Goal: Communication & Community: Answer question/provide support

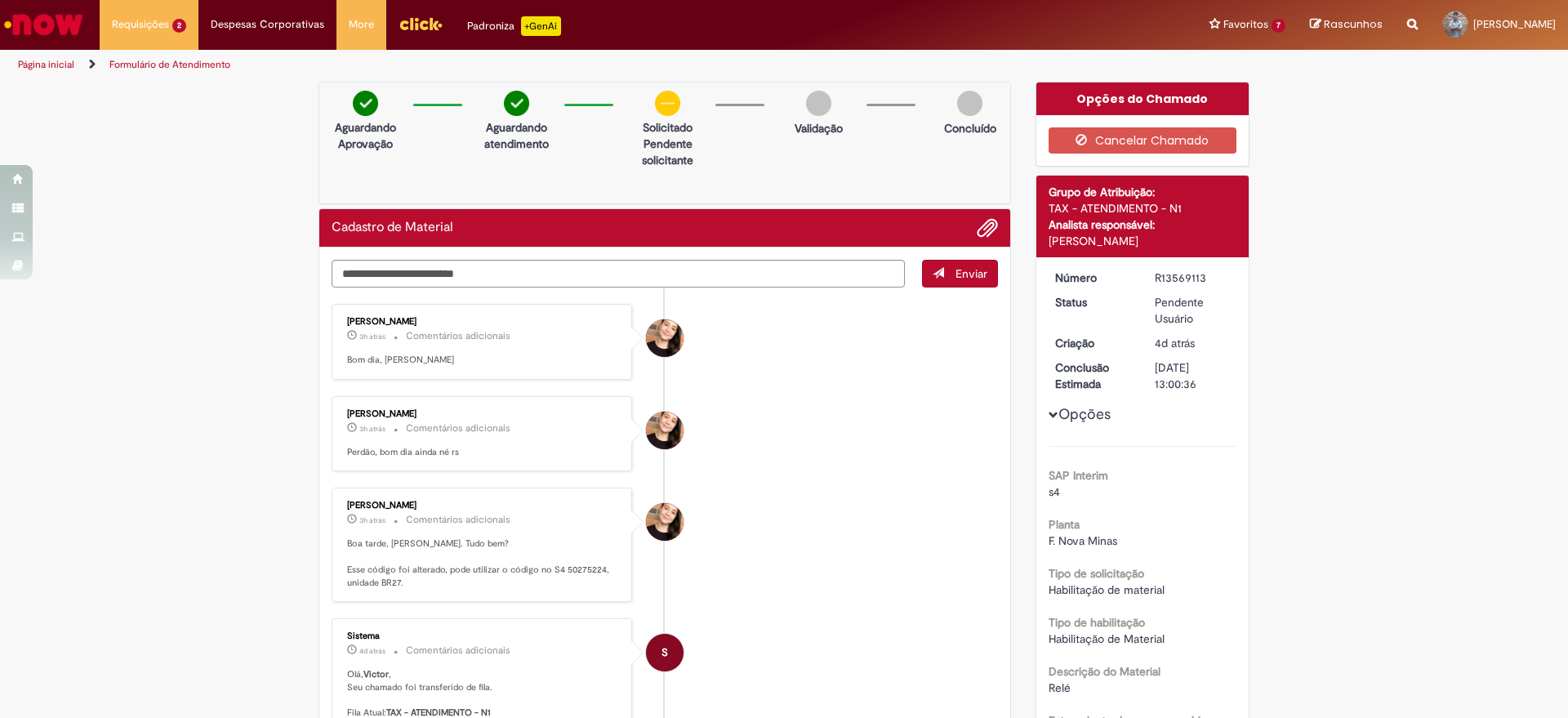
click at [580, 564] on p "Boa tarde, [PERSON_NAME]. Tudo bem? Esse código foi alterado, pode utilizar o c…" at bounding box center [483, 563] width 272 height 52
copy p "50275224"
click at [638, 261] on textarea "Digite sua mensagem aqui..." at bounding box center [618, 273] width 573 height 28
type textarea "**********"
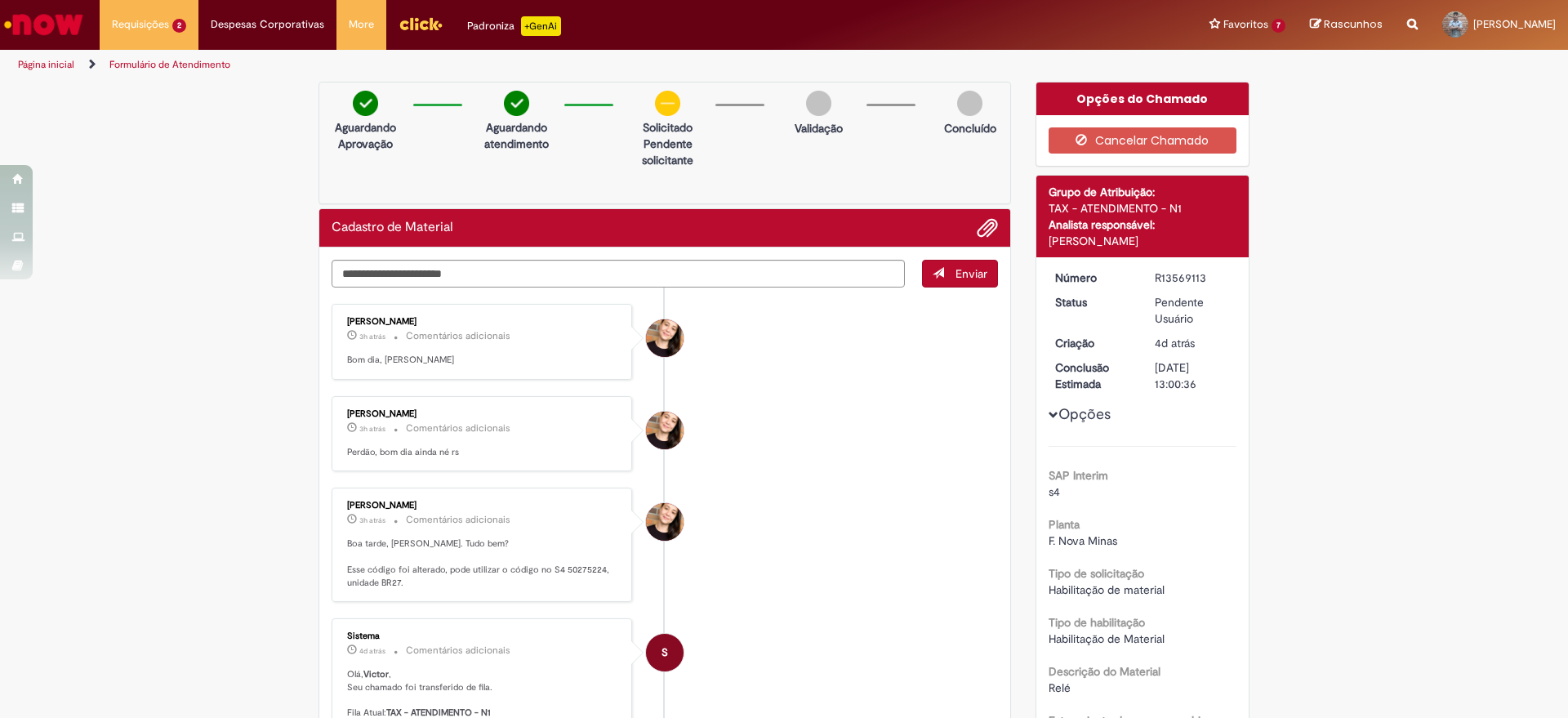
click at [922, 275] on button "Enviar" at bounding box center [959, 273] width 76 height 28
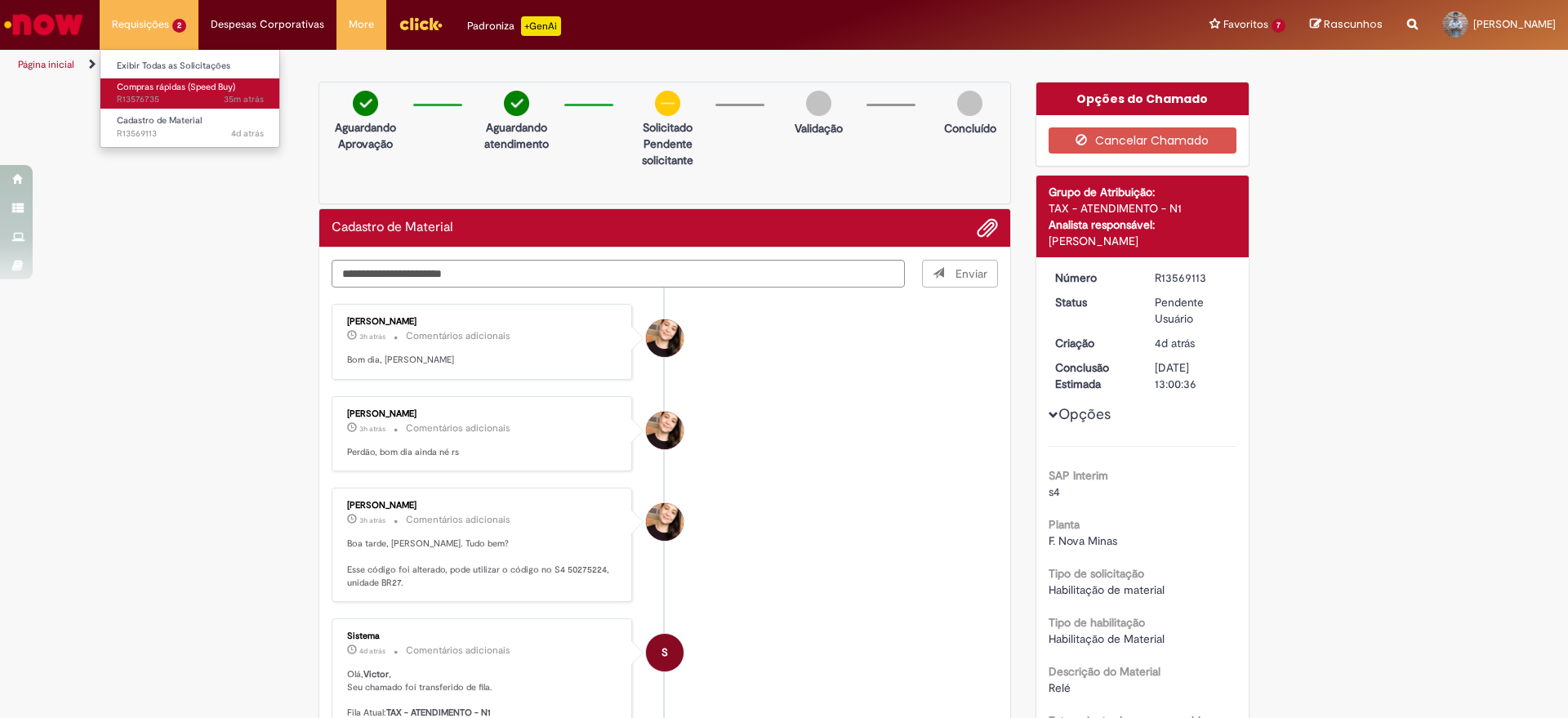
click at [164, 86] on span "Compras rápidas (Speed Buy)" at bounding box center [175, 87] width 118 height 12
